Goal: Communication & Community: Answer question/provide support

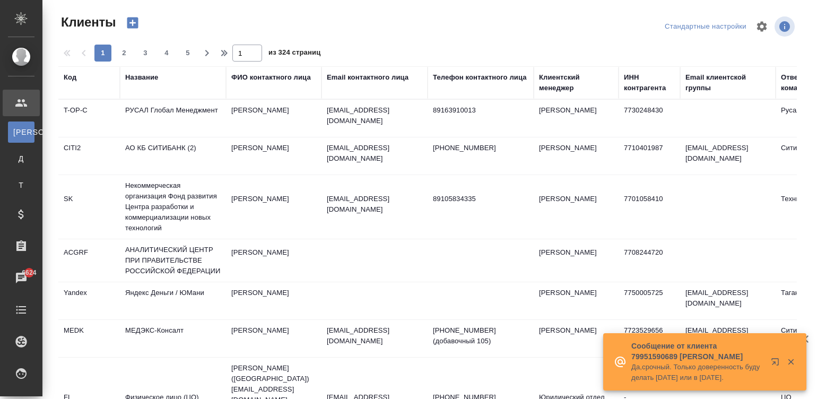
select select "RU"
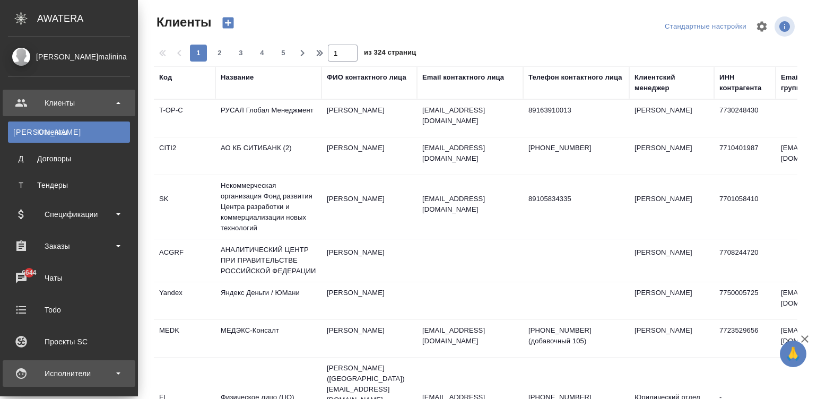
click at [27, 372] on div "Исполнители" at bounding box center [69, 374] width 122 height 16
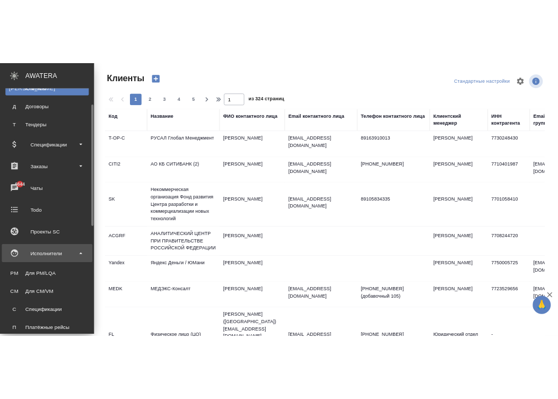
scroll to position [80, 0]
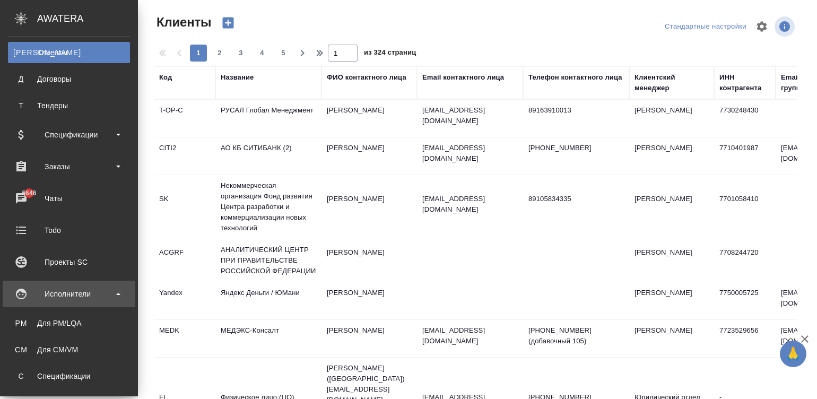
click at [27, 285] on div "Исполнители" at bounding box center [69, 294] width 133 height 27
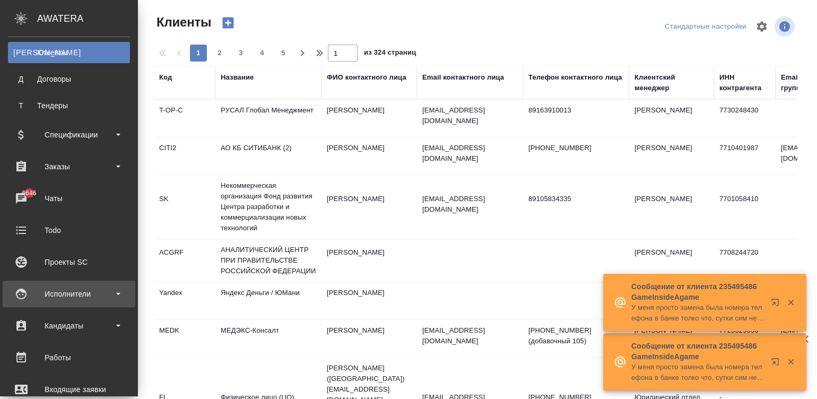
click at [42, 297] on div "Исполнители" at bounding box center [69, 294] width 122 height 16
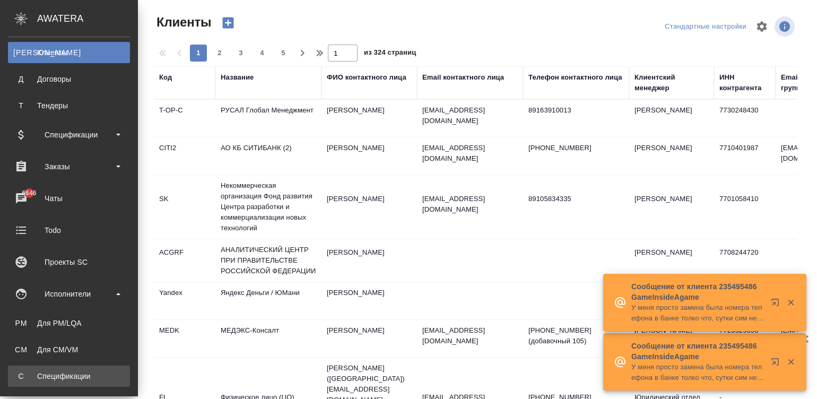
click at [88, 374] on div "Спецификации" at bounding box center [68, 376] width 111 height 11
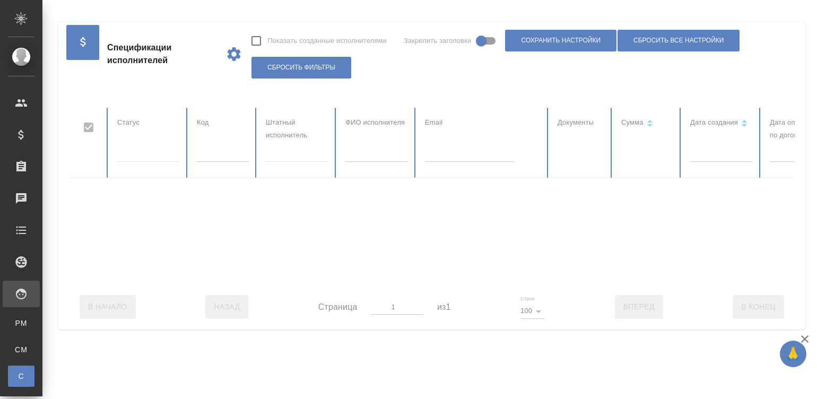
click at [441, 154] on input "text" at bounding box center [469, 154] width 89 height 15
click at [459, 157] on input "text" at bounding box center [469, 154] width 89 height 15
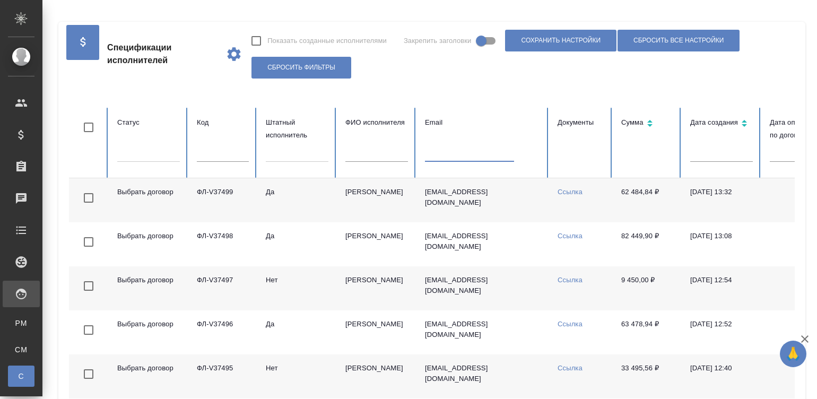
checkbox input "false"
paste input "dserzhena@yandex.ru"
type input "dserzhena@yandex.ru"
click at [345, 202] on td "[PERSON_NAME]" at bounding box center [377, 200] width 80 height 44
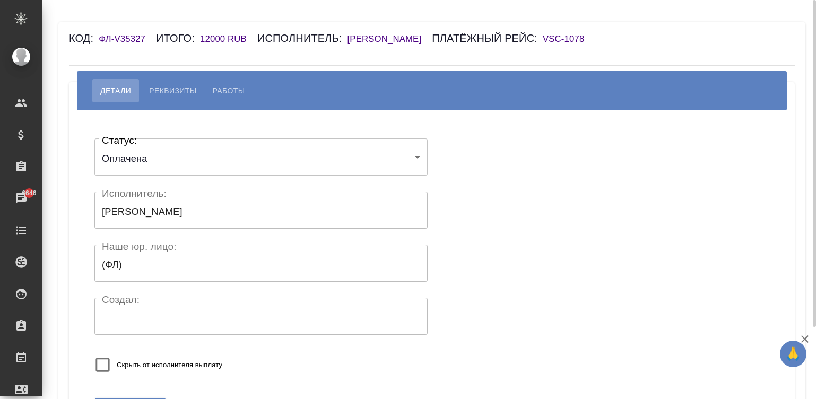
click at [404, 33] on div "Код: ФЛ-V35327 Итого: 12000 RUB Исполнитель: [PERSON_NAME] рейс: VSC-1078" at bounding box center [371, 38] width 605 height 17
click at [364, 38] on h6 "[PERSON_NAME]" at bounding box center [390, 39] width 85 height 10
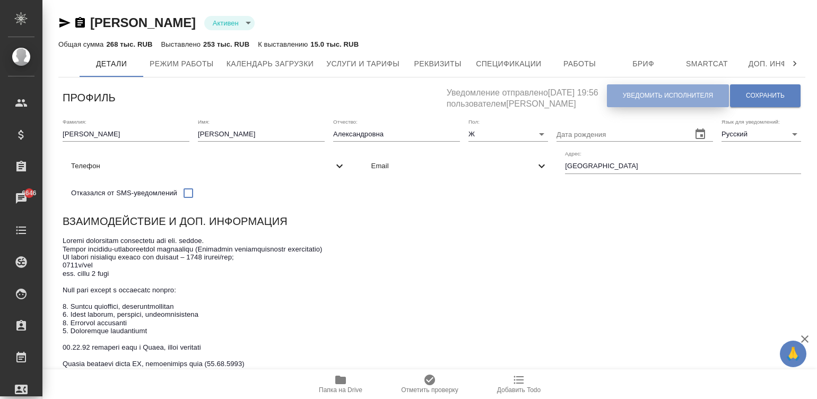
click at [642, 100] on button "Уведомить исполнителя" at bounding box center [668, 95] width 122 height 23
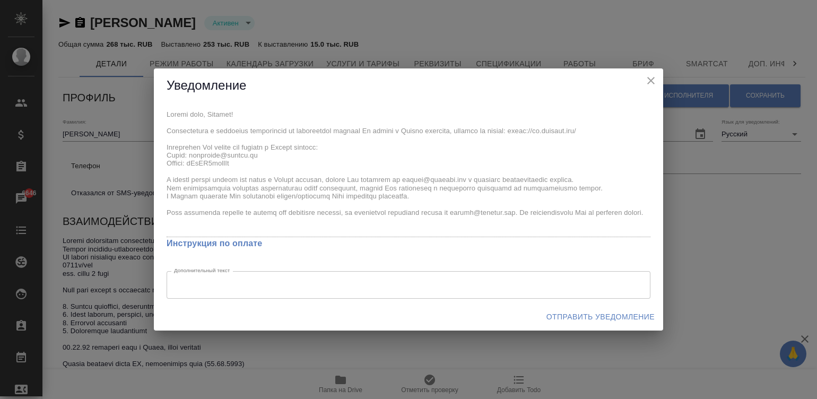
click at [597, 316] on span "Отправить уведомление" at bounding box center [600, 316] width 108 height 13
